Goal: Navigation & Orientation: Find specific page/section

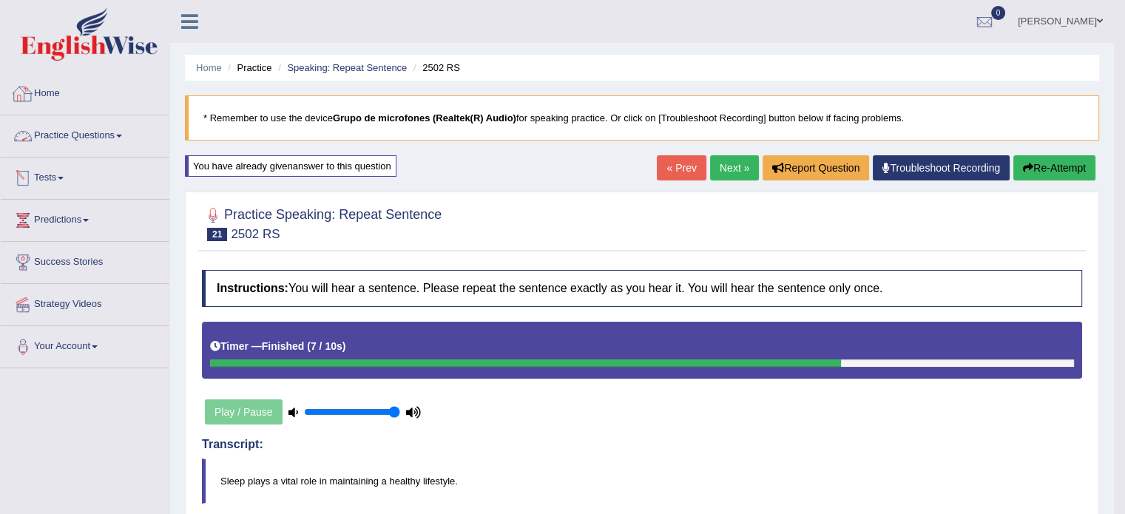
click at [64, 101] on link "Home" at bounding box center [85, 91] width 169 height 37
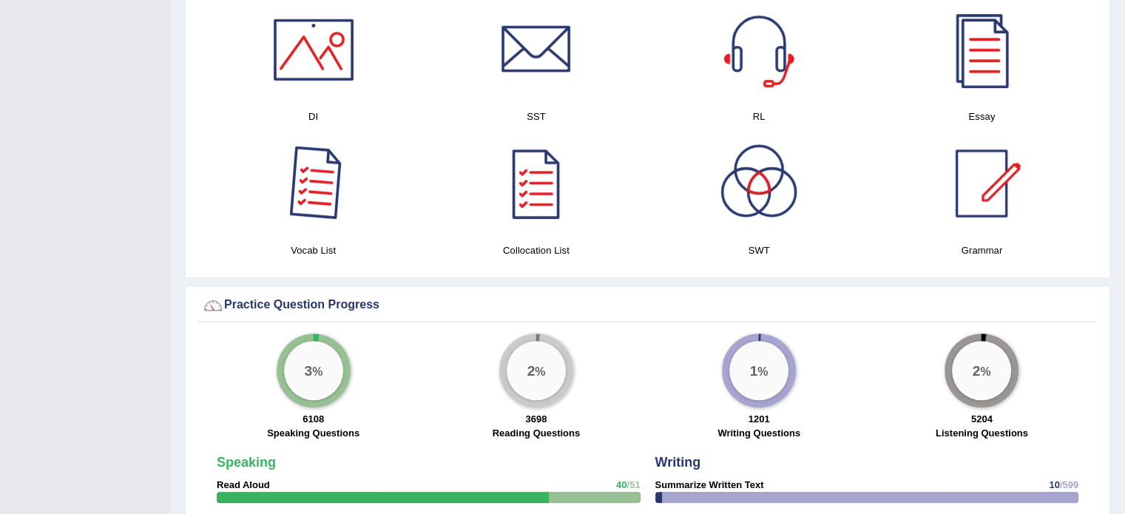
scroll to position [851, 0]
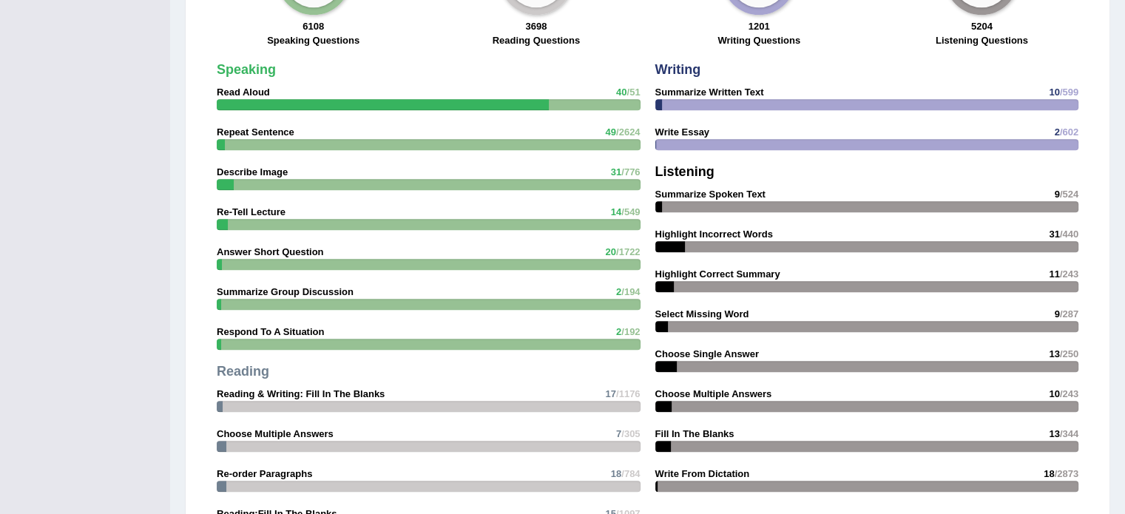
scroll to position [1220, 0]
